Goal: Check status: Check status

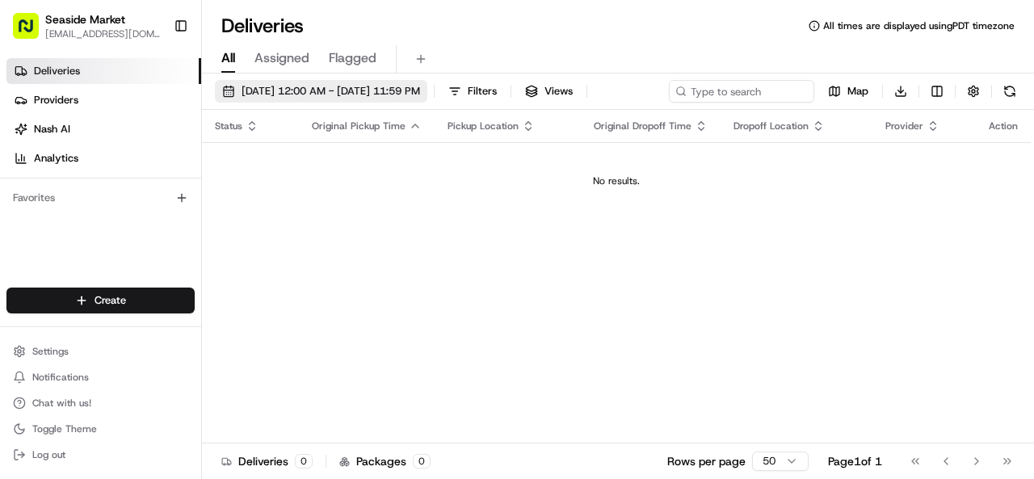
click at [323, 93] on span "[DATE] 12:00 AM - [DATE] 11:59 PM" at bounding box center [331, 91] width 179 height 15
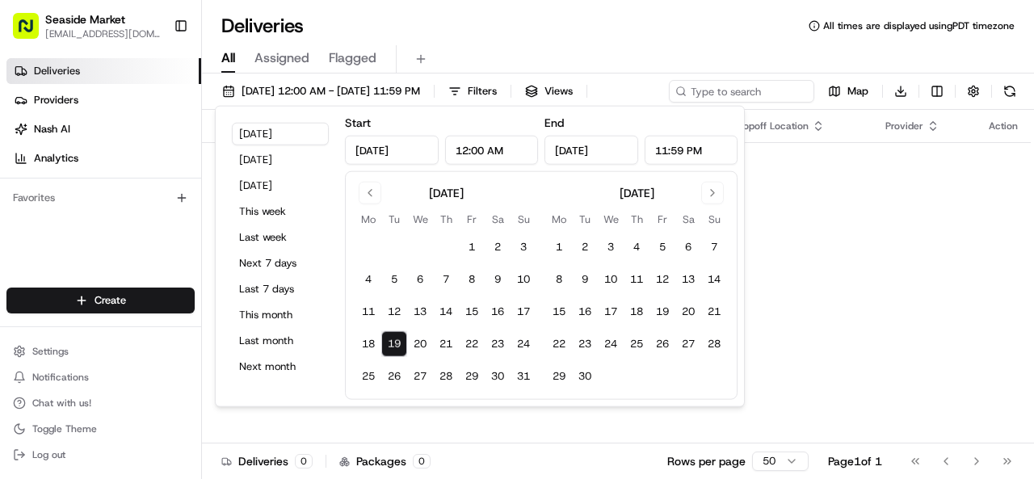
click at [385, 158] on input "[DATE]" at bounding box center [392, 150] width 94 height 29
type input "[DATE]"
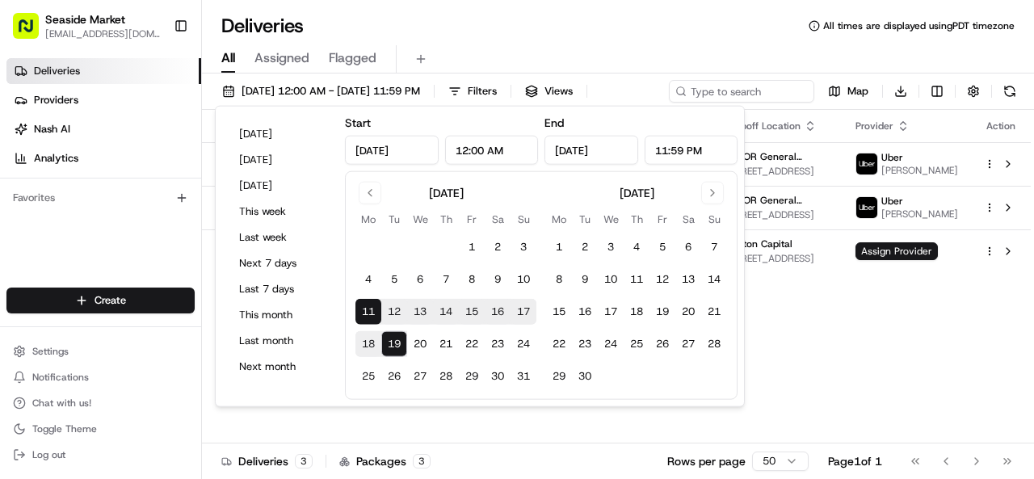
click at [592, 48] on div "All Assigned Flagged" at bounding box center [618, 59] width 832 height 28
